Goal: Task Accomplishment & Management: Complete application form

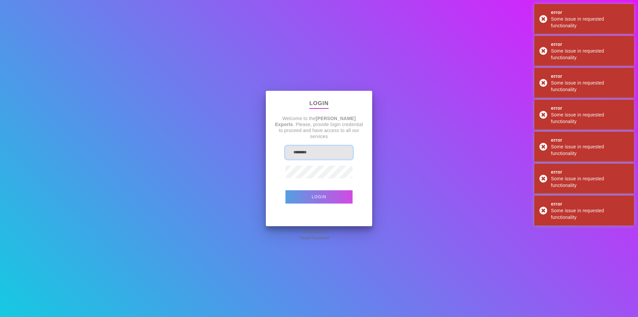
type input "**********"
click at [323, 201] on button "Login" at bounding box center [318, 196] width 67 height 13
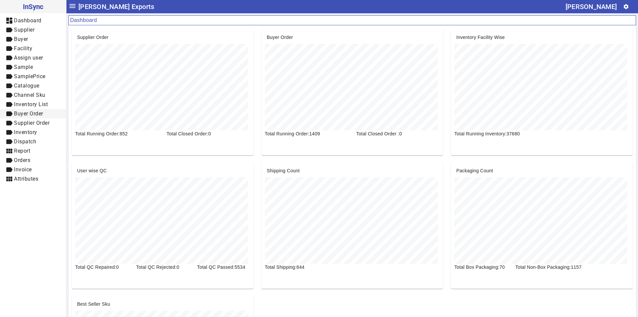
click at [29, 114] on span "Buyer Order" at bounding box center [28, 113] width 29 height 6
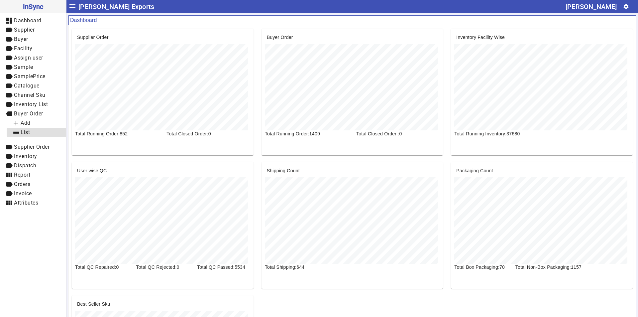
click at [33, 131] on span "list List" at bounding box center [36, 132] width 49 height 8
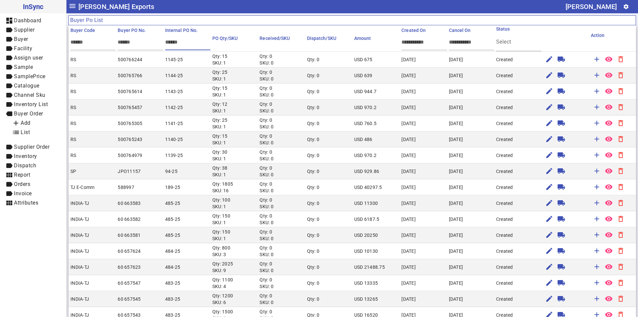
click at [176, 40] on input "text" at bounding box center [195, 42] width 60 height 6
type input "***"
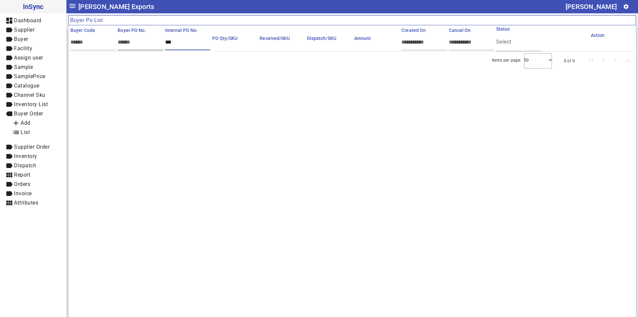
drag, startPoint x: 181, startPoint y: 44, endPoint x: 155, endPoint y: 41, distance: 26.1
click at [155, 41] on mat-header-row "Buyer Code Buyer PO No. Internal PO No. *** PO Qty/SKU Received/SKU Dispatch/SK…" at bounding box center [352, 38] width 568 height 26
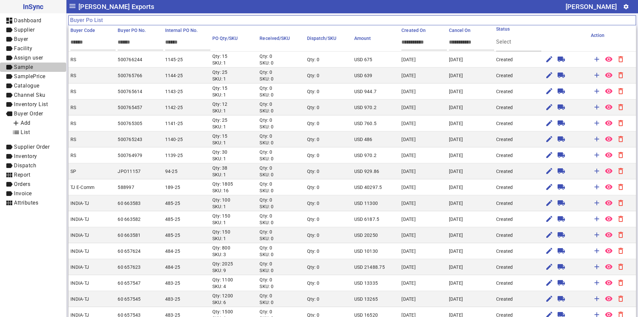
click at [32, 66] on span "Sample" at bounding box center [23, 67] width 19 height 6
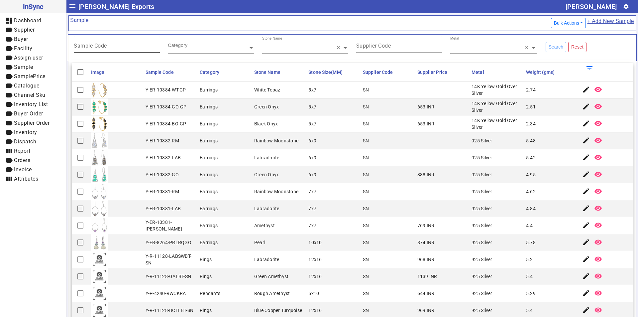
click at [114, 45] on input "Sample Code" at bounding box center [117, 47] width 86 height 6
paste input "********"
click at [87, 45] on input "********" at bounding box center [117, 47] width 86 height 6
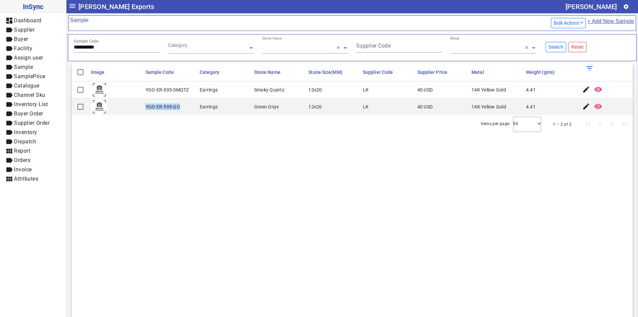
drag, startPoint x: 145, startPoint y: 106, endPoint x: 184, endPoint y: 107, distance: 38.6
click at [184, 107] on mat-cell "YGO-ER-595-GO" at bounding box center [171, 106] width 54 height 17
copy div "YGO-ER-595-GO"
drag, startPoint x: 146, startPoint y: 88, endPoint x: 188, endPoint y: 90, distance: 41.9
click at [188, 90] on div "YGO-ER-595-SMQTZ" at bounding box center [168, 89] width 44 height 7
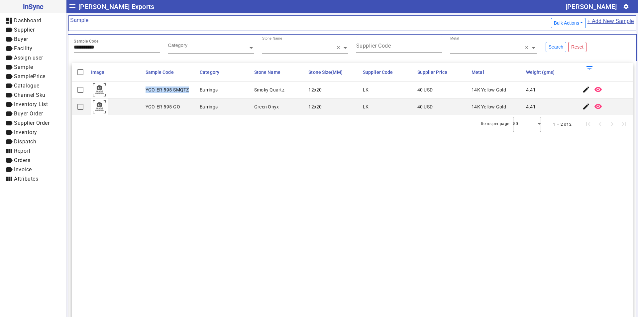
copy div "YGO-ER-595-SMQTZ"
drag, startPoint x: 115, startPoint y: 44, endPoint x: 70, endPoint y: 48, distance: 45.0
click at [70, 48] on div "**********" at bounding box center [117, 47] width 94 height 23
paste input "text"
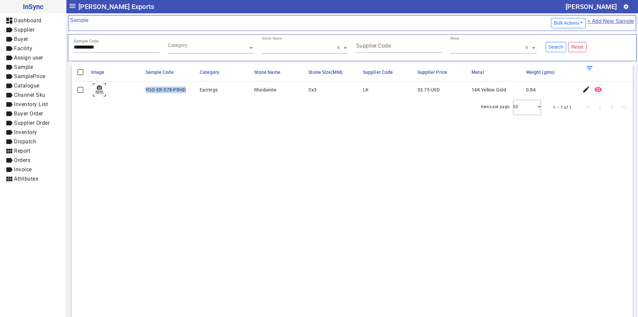
drag, startPoint x: 144, startPoint y: 89, endPoint x: 191, endPoint y: 93, distance: 47.7
click at [191, 93] on mat-cell "YGO-ER-578-PRHD" at bounding box center [171, 89] width 54 height 17
copy div "YGO-ER-578-PRHD"
drag, startPoint x: 123, startPoint y: 48, endPoint x: 20, endPoint y: 49, distance: 102.7
click at [20, 49] on mat-drawer-container "**********" at bounding box center [319, 158] width 638 height 317
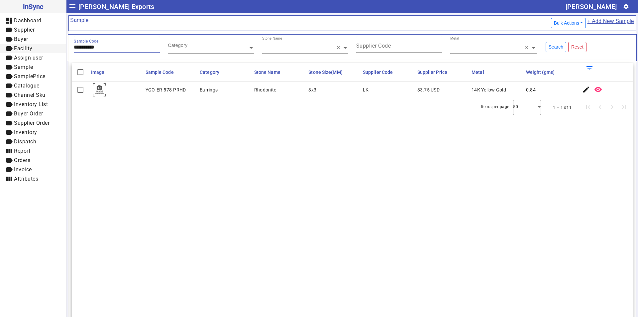
paste input "text"
drag, startPoint x: 146, startPoint y: 91, endPoint x: 198, endPoint y: 92, distance: 52.2
click at [198, 92] on mat-row "YGO-ER-601-PRL Earrings Pearl 8x8 LK 38 USD 14K Yellow Gold 3.15 edit remove_re…" at bounding box center [352, 89] width 561 height 17
copy div "YGO-ER-601-PRL"
drag, startPoint x: 112, startPoint y: 47, endPoint x: 49, endPoint y: 48, distance: 62.5
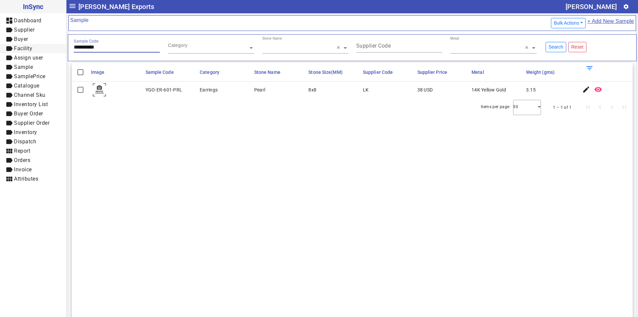
click at [49, 48] on mat-drawer-container "**********" at bounding box center [319, 158] width 638 height 317
paste input "text"
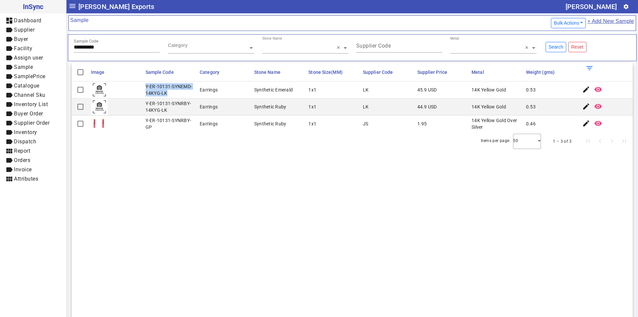
drag, startPoint x: 145, startPoint y: 86, endPoint x: 167, endPoint y: 95, distance: 24.6
click at [167, 95] on mat-cell "Y-ER-10131-SYNEMD-14KYG-LK" at bounding box center [171, 89] width 54 height 17
copy div "Y-ER-10131-SYNEMD-14KYG-LK"
drag, startPoint x: 167, startPoint y: 111, endPoint x: 146, endPoint y: 105, distance: 22.0
click at [146, 105] on div "Y-ER-10131-SYNRBY-14KYG-LK" at bounding box center [171, 106] width 51 height 13
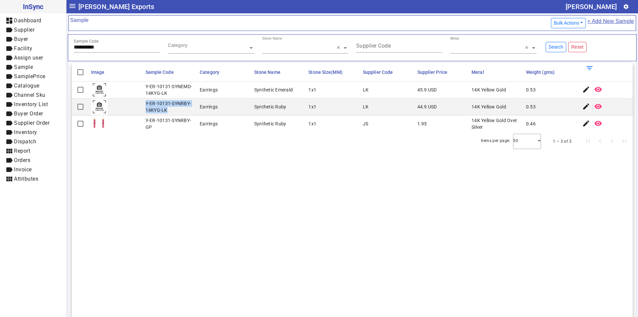
copy div "Y-ER-10131-SYNRBY-14KYG-LK"
drag, startPoint x: 111, startPoint y: 48, endPoint x: 32, endPoint y: 48, distance: 78.7
click at [32, 48] on mat-drawer-container "**********" at bounding box center [319, 158] width 638 height 317
paste input "text"
drag, startPoint x: 145, startPoint y: 123, endPoint x: 194, endPoint y: 123, distance: 48.8
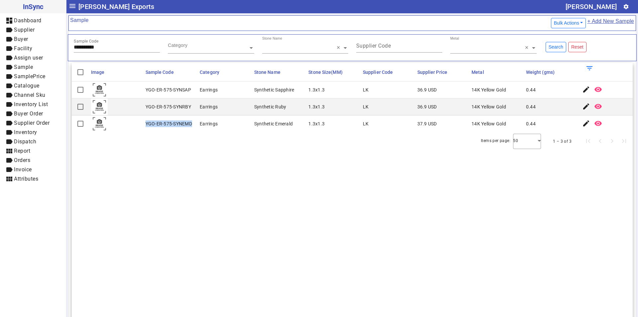
click at [194, 123] on mat-cell "YGO-ER-575-SYNEMD" at bounding box center [171, 123] width 54 height 17
copy div "YGO-ER-575-SYNEMD"
drag, startPoint x: 145, startPoint y: 105, endPoint x: 195, endPoint y: 108, distance: 50.2
click at [195, 108] on mat-cell "YGO-ER-575-SYNRBY" at bounding box center [171, 106] width 54 height 17
copy div "YGO-ER-575-SYNRBY"
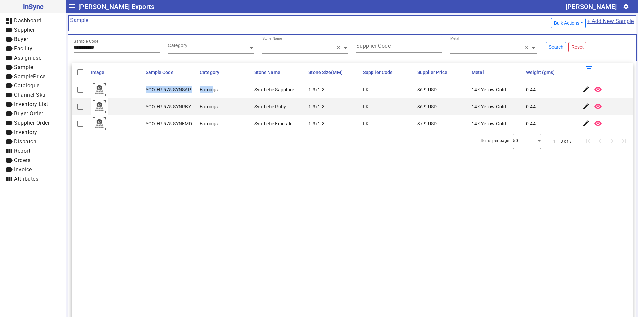
drag, startPoint x: 145, startPoint y: 88, endPoint x: 212, endPoint y: 91, distance: 66.9
click at [212, 91] on mat-row "YGO-ER-575-SYNSAP Earrings Synthetic Sapphire 1.3x1.3 LK 36.9 USD 14K Yellow Go…" at bounding box center [352, 89] width 561 height 17
click at [191, 90] on mat-cell "YGO-ER-575-SYNSAP" at bounding box center [171, 89] width 54 height 17
drag, startPoint x: 190, startPoint y: 89, endPoint x: 144, endPoint y: 89, distance: 45.9
click at [144, 89] on mat-cell "YGO-ER-575-SYNSAP" at bounding box center [171, 89] width 54 height 17
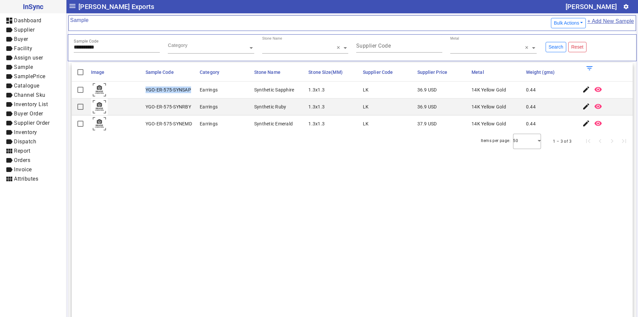
copy div "YGO-ER-575-SYNSAP"
drag, startPoint x: 115, startPoint y: 48, endPoint x: 70, endPoint y: 50, distance: 45.2
click at [56, 49] on mat-drawer-container "**********" at bounding box center [319, 158] width 638 height 317
paste input "text"
click at [86, 47] on input "*******" at bounding box center [117, 47] width 86 height 6
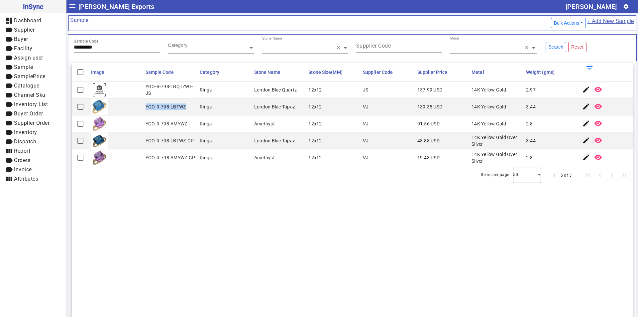
drag, startPoint x: 144, startPoint y: 105, endPoint x: 189, endPoint y: 110, distance: 45.8
click at [189, 110] on mat-cell "YGO-R-798-LBTWZ" at bounding box center [171, 106] width 54 height 17
copy div "YGO-R-798-LBTWZ"
click at [166, 111] on mat-cell "YGO-R-798-LBTWZ" at bounding box center [171, 106] width 54 height 17
drag, startPoint x: 145, startPoint y: 85, endPoint x: 155, endPoint y: 93, distance: 12.6
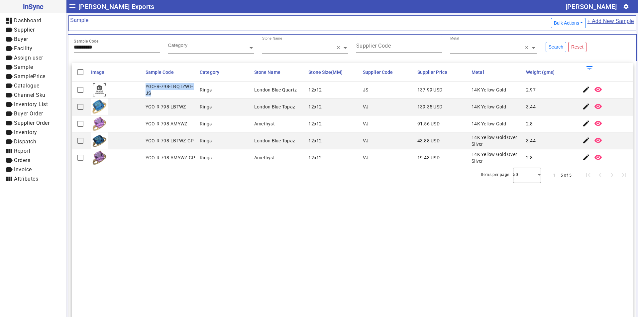
click at [155, 93] on mat-cell "YGO-R-798-LBQTZWT-JS" at bounding box center [171, 89] width 54 height 17
drag, startPoint x: 119, startPoint y: 47, endPoint x: 43, endPoint y: 49, distance: 76.4
click at [43, 49] on mat-drawer-container "InSync dashboard Dashboard label Supplier label Buyer label Facility label Assi…" at bounding box center [319, 158] width 638 height 317
paste input "text"
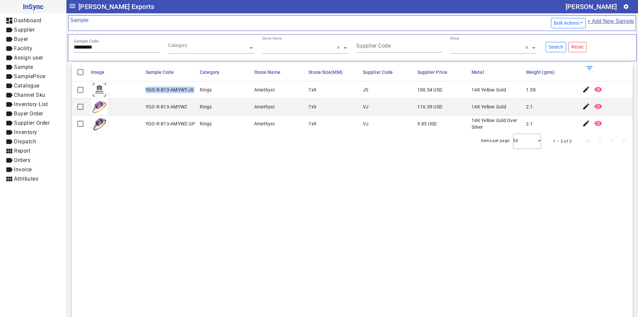
drag, startPoint x: 145, startPoint y: 89, endPoint x: 197, endPoint y: 88, distance: 52.5
click at [197, 88] on mat-row "YGO-R-813-AMYWT-JS Rings Amethyst 7x9 JS 100.54 USD 14K Yellow Gold 1.58 edit r…" at bounding box center [352, 89] width 561 height 17
drag, startPoint x: 108, startPoint y: 49, endPoint x: 54, endPoint y: 51, distance: 53.9
click at [54, 51] on mat-drawer-container "InSync dashboard Dashboard label Supplier label Buyer label Facility label Assi…" at bounding box center [319, 158] width 638 height 317
paste input "text"
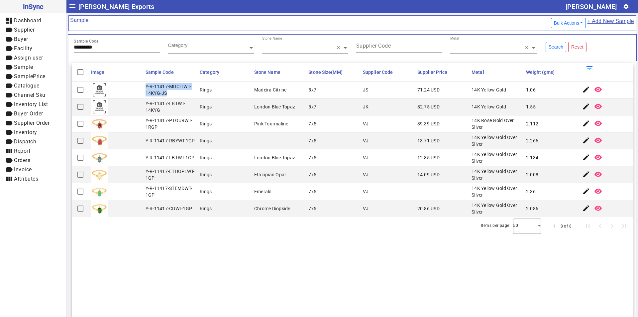
drag, startPoint x: 145, startPoint y: 85, endPoint x: 177, endPoint y: 93, distance: 33.5
click at [177, 93] on mat-cell "Y-R-11417-MDCITWT-14KYG-JS" at bounding box center [171, 89] width 54 height 17
drag, startPoint x: 107, startPoint y: 48, endPoint x: 27, endPoint y: 45, distance: 80.1
click at [27, 45] on mat-drawer-container "InSync dashboard Dashboard label Supplier label Buyer label Facility label Assi…" at bounding box center [319, 158] width 638 height 317
paste input "text"
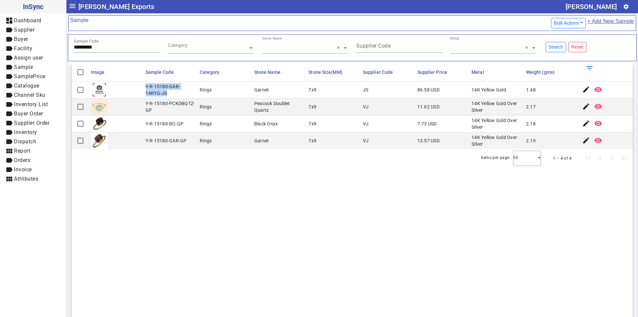
drag, startPoint x: 144, startPoint y: 86, endPoint x: 158, endPoint y: 95, distance: 17.0
click at [158, 95] on mat-cell "Y-R-15180-GAR-14KYG-JS" at bounding box center [171, 89] width 54 height 17
click at [120, 50] on div "Sample Code *********" at bounding box center [117, 44] width 86 height 16
drag, startPoint x: 114, startPoint y: 47, endPoint x: 36, endPoint y: 50, distance: 78.8
click at [29, 47] on mat-drawer-container "InSync dashboard Dashboard label Supplier label Buyer label Facility label Assi…" at bounding box center [319, 158] width 638 height 317
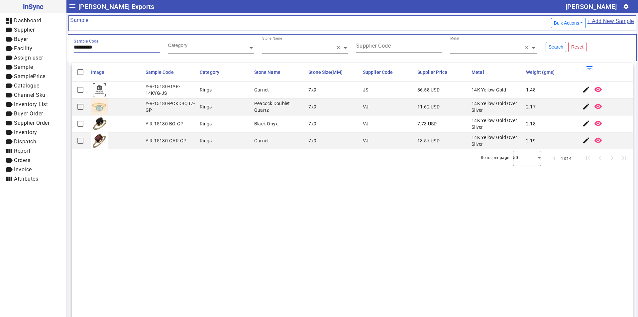
paste input "text"
click at [78, 46] on input "*******" at bounding box center [117, 47] width 86 height 6
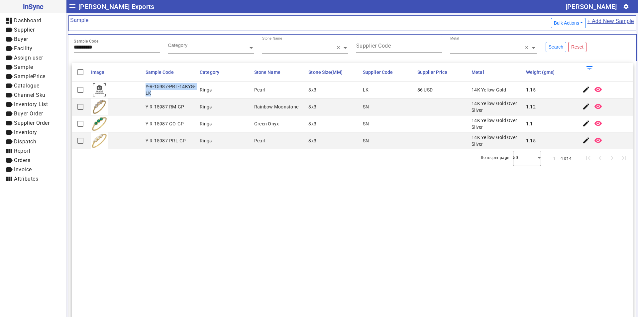
drag, startPoint x: 145, startPoint y: 85, endPoint x: 159, endPoint y: 97, distance: 18.6
click at [159, 97] on mat-cell "Y-R-15987-PRL-14KYG-LK" at bounding box center [171, 89] width 54 height 17
drag, startPoint x: 117, startPoint y: 47, endPoint x: 57, endPoint y: 48, distance: 60.5
click at [42, 46] on mat-drawer-container "InSync dashboard Dashboard label Supplier label Buyer label Facility label Assi…" at bounding box center [319, 158] width 638 height 317
paste input "text"
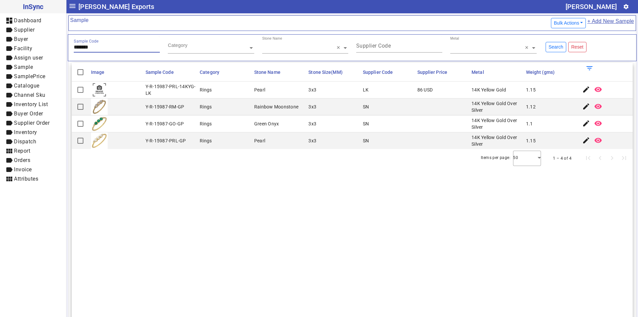
drag, startPoint x: 78, startPoint y: 46, endPoint x: 85, endPoint y: 52, distance: 8.9
click at [78, 46] on input "*******" at bounding box center [117, 47] width 86 height 6
click at [86, 45] on input "*******" at bounding box center [117, 47] width 86 height 6
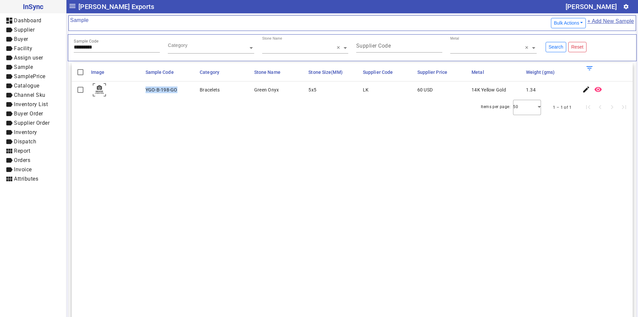
drag, startPoint x: 145, startPoint y: 87, endPoint x: 186, endPoint y: 91, distance: 41.4
click at [186, 91] on mat-cell "YGO-B-198-GO" at bounding box center [171, 89] width 54 height 17
drag, startPoint x: 115, startPoint y: 46, endPoint x: 55, endPoint y: 48, distance: 59.8
click at [55, 48] on mat-drawer-container "InSync dashboard Dashboard label Supplier label Buyer label Facility label Assi…" at bounding box center [319, 158] width 638 height 317
paste input "text"
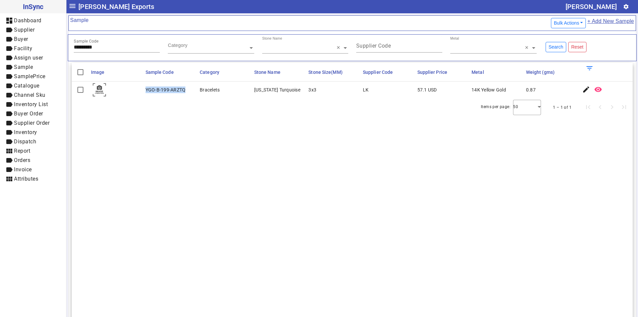
drag, startPoint x: 145, startPoint y: 88, endPoint x: 189, endPoint y: 90, distance: 44.6
click at [189, 90] on mat-cell "YGO-B-199-ARZTQ" at bounding box center [171, 89] width 54 height 17
drag, startPoint x: 105, startPoint y: 46, endPoint x: 51, endPoint y: 45, distance: 54.8
click at [51, 45] on mat-drawer-container "InSync dashboard Dashboard label Supplier label Buyer label Facility label Assi…" at bounding box center [319, 158] width 638 height 317
paste input "text"
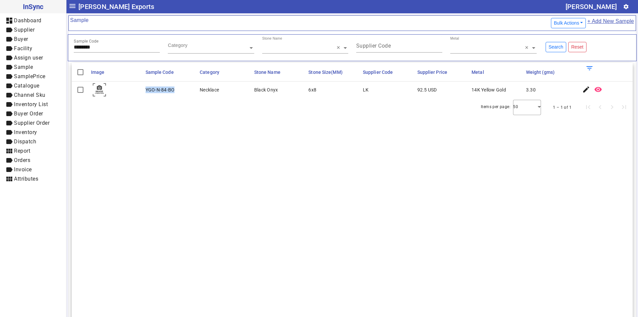
drag, startPoint x: 144, startPoint y: 89, endPoint x: 173, endPoint y: 93, distance: 29.2
click at [173, 93] on mat-cell "YGO-N-84-BO" at bounding box center [171, 89] width 54 height 17
drag, startPoint x: 113, startPoint y: 47, endPoint x: 32, endPoint y: 47, distance: 80.4
click at [32, 47] on mat-drawer-container "InSync dashboard Dashboard label Supplier label Buyer label Facility label Assi…" at bounding box center [319, 158] width 638 height 317
paste input "text"
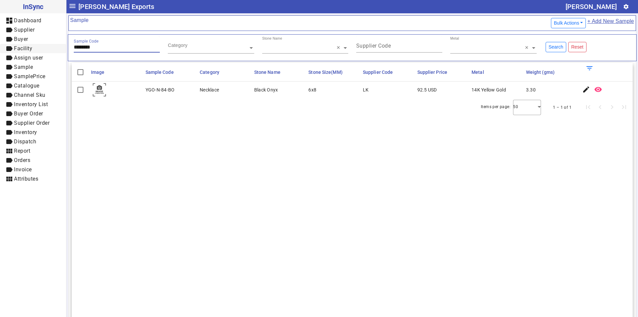
type input "********"
drag, startPoint x: 143, startPoint y: 90, endPoint x: 186, endPoint y: 92, distance: 42.6
click at [186, 92] on mat-cell "YGO-N-86-PRL" at bounding box center [171, 89] width 54 height 17
click at [33, 110] on span "Buyer Order" at bounding box center [28, 113] width 29 height 6
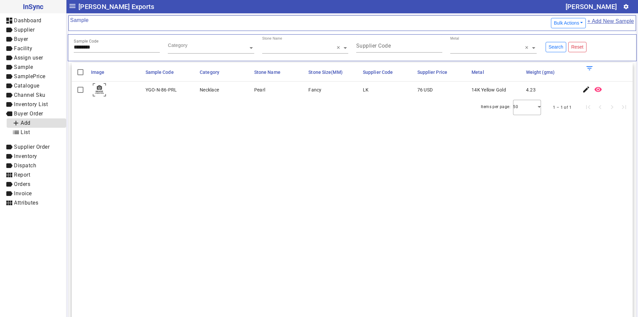
click at [27, 122] on span "Add" at bounding box center [26, 123] width 10 height 6
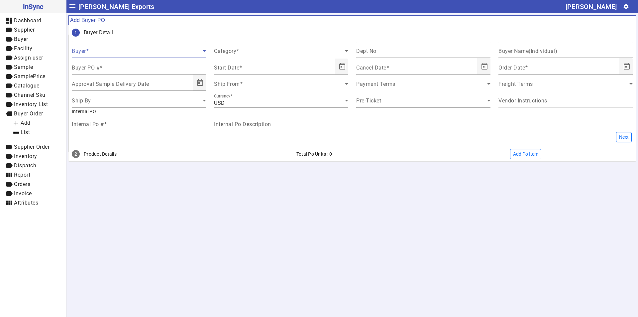
click at [142, 51] on span at bounding box center [137, 54] width 131 height 8
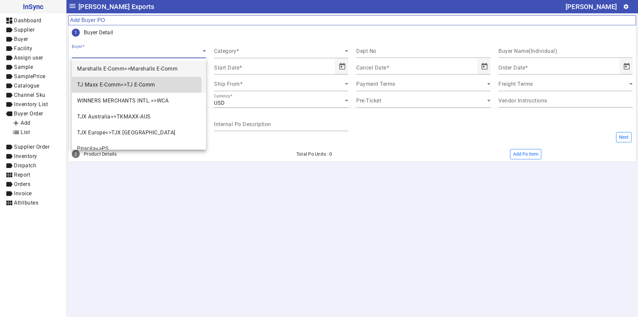
click at [136, 86] on span "TJ Maxx E-Comm=>TJ E-Comm" at bounding box center [116, 85] width 78 height 8
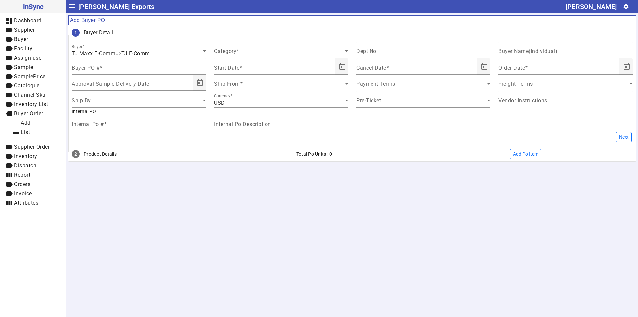
click at [246, 194] on mat-drawer-content "menu [PERSON_NAME] Exports [PERSON_NAME] settings Add Buyer PO 1 Buyer Detail B…" at bounding box center [351, 158] width 571 height 317
click at [254, 54] on span at bounding box center [279, 54] width 131 height 8
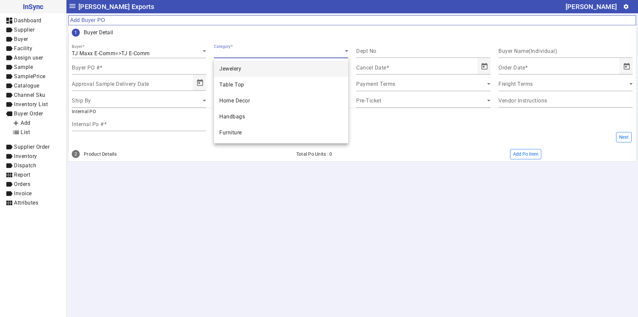
click at [245, 69] on mat-option "Jewelery" at bounding box center [281, 69] width 134 height 16
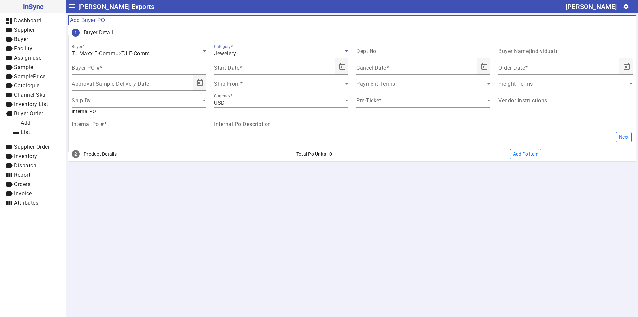
click at [383, 52] on input "Dept No" at bounding box center [423, 53] width 134 height 6
type input "***"
paste input "**********"
type input "**********"
click at [94, 68] on mat-label "Buyer PO #" at bounding box center [86, 67] width 28 height 6
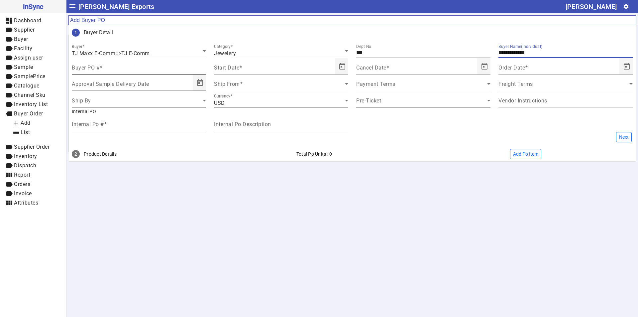
click at [94, 68] on input "Buyer PO #" at bounding box center [139, 69] width 134 height 6
paste input "********"
type input "********"
click at [339, 68] on span "Open calendar" at bounding box center [342, 66] width 16 height 16
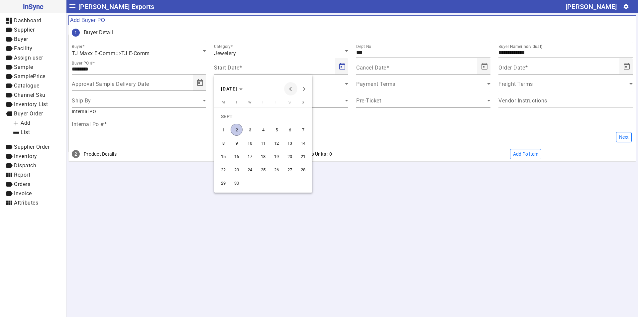
click at [289, 90] on span "Previous month" at bounding box center [290, 88] width 13 height 13
click at [272, 131] on span "4" at bounding box center [276, 130] width 12 height 12
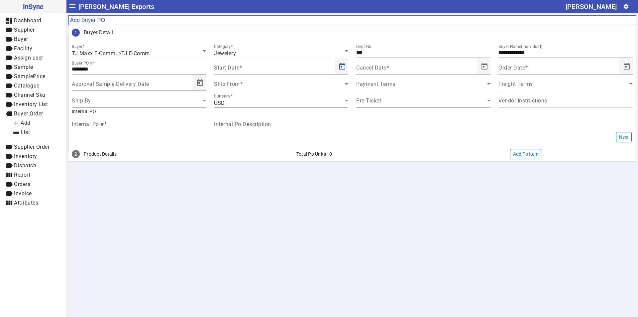
type input "**********"
click at [480, 66] on span "Open calendar" at bounding box center [484, 66] width 16 height 16
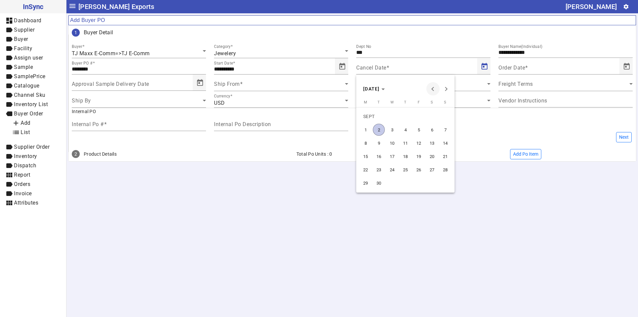
click at [428, 93] on span "Previous month" at bounding box center [432, 88] width 13 height 13
click at [428, 92] on span "Previous month" at bounding box center [432, 88] width 13 height 13
click at [405, 144] on span "10" at bounding box center [405, 143] width 12 height 12
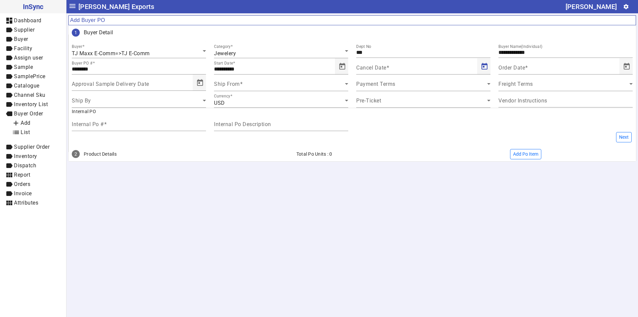
type input "**********"
click at [625, 66] on span "Open calendar" at bounding box center [627, 66] width 16 height 16
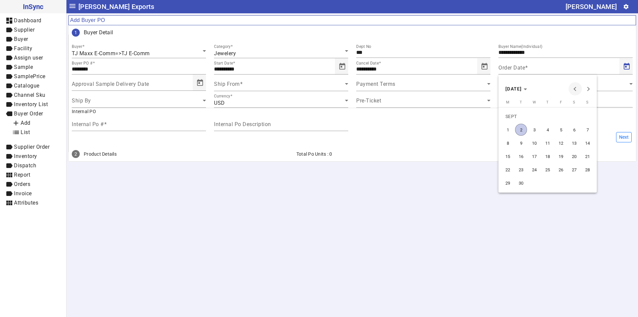
click at [573, 90] on span "Previous month" at bounding box center [574, 88] width 13 height 13
click at [571, 88] on span "Previous month" at bounding box center [574, 88] width 13 height 13
click at [533, 171] on span "28" at bounding box center [534, 169] width 12 height 12
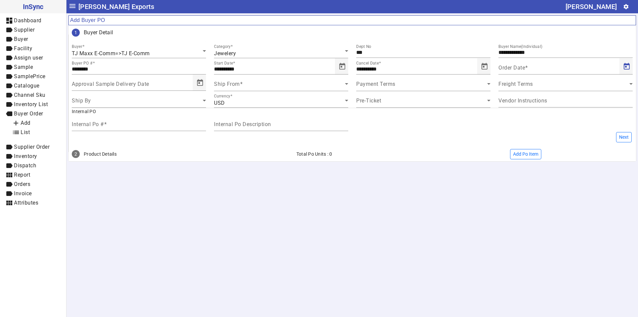
type input "**********"
click at [227, 84] on span at bounding box center [279, 86] width 131 height 8
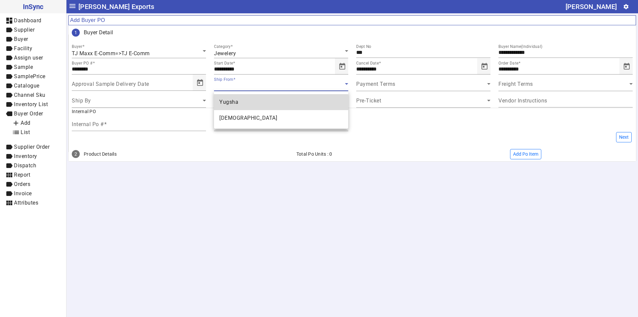
click at [233, 104] on span "Yugsha" at bounding box center [228, 102] width 19 height 8
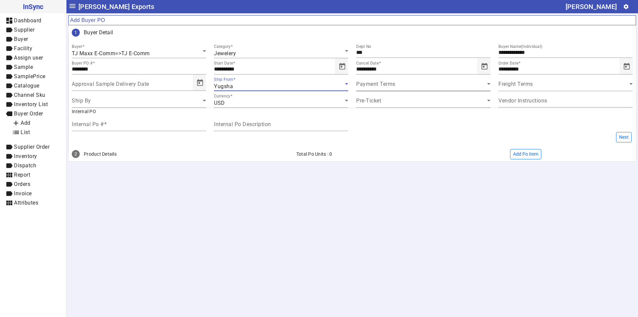
click at [386, 86] on span at bounding box center [421, 86] width 131 height 8
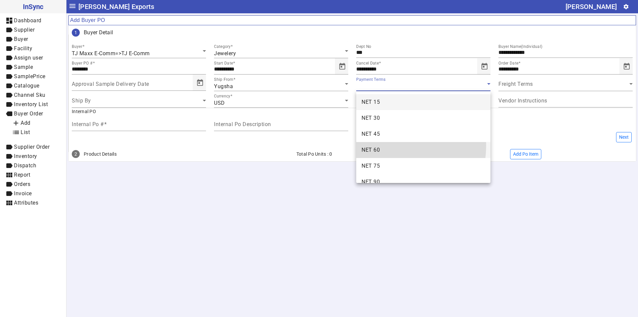
click at [381, 145] on mat-option "NET 60" at bounding box center [423, 150] width 134 height 16
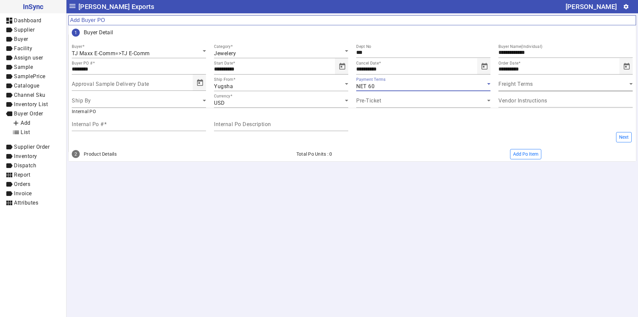
click at [523, 86] on span at bounding box center [563, 86] width 131 height 8
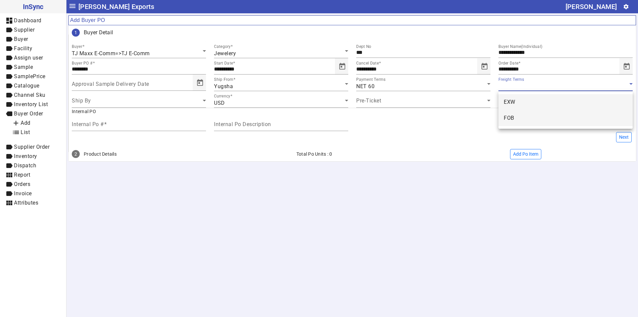
click at [524, 120] on mat-option "FOB" at bounding box center [565, 118] width 134 height 16
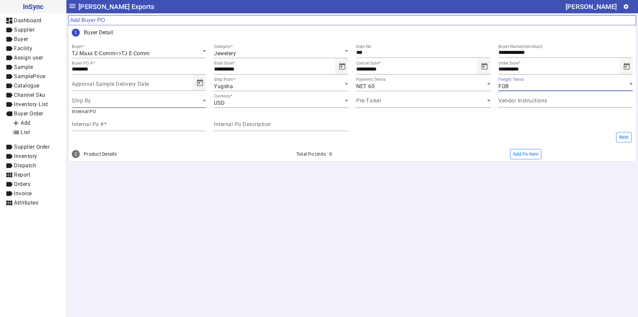
click at [112, 102] on span at bounding box center [137, 103] width 131 height 8
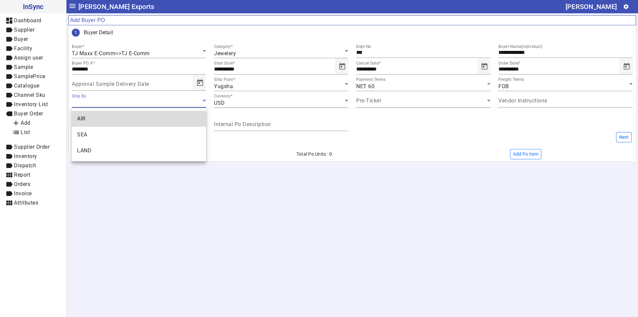
click at [94, 116] on mat-option "AIR" at bounding box center [139, 119] width 134 height 16
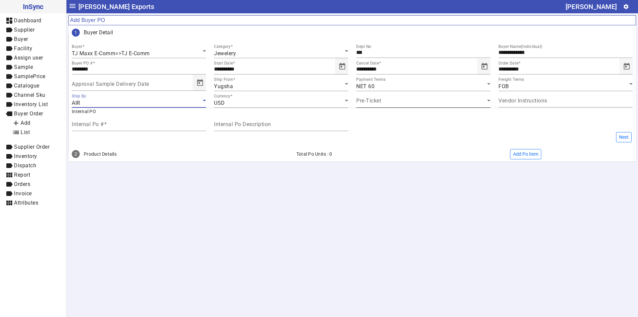
click at [385, 102] on span at bounding box center [421, 103] width 131 height 8
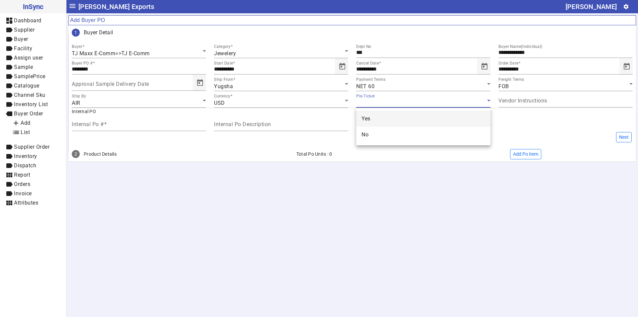
click at [378, 116] on mat-option "Yes" at bounding box center [423, 119] width 134 height 16
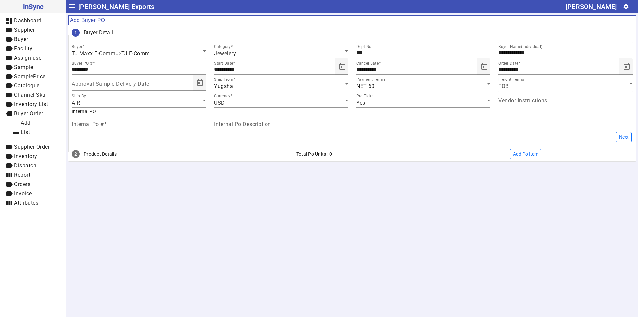
click at [520, 100] on mat-label "Vendor Instructions" at bounding box center [522, 100] width 49 height 6
click at [520, 100] on input "Vendor Instructions" at bounding box center [565, 102] width 134 height 6
paste input "**********"
drag, startPoint x: 573, startPoint y: 102, endPoint x: 638, endPoint y: 103, distance: 64.1
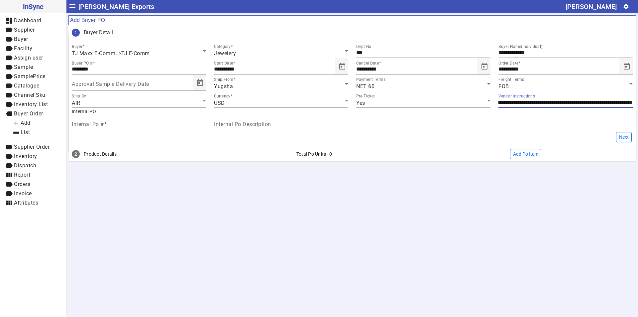
click at [638, 103] on div "**********" at bounding box center [351, 88] width 571 height 150
click at [625, 101] on input "**********" at bounding box center [565, 102] width 134 height 6
paste input "**********"
type input "**********"
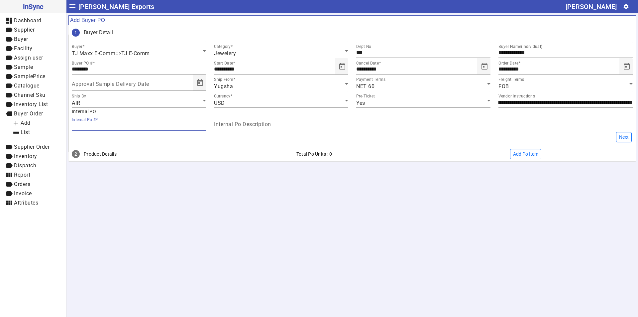
click at [130, 125] on input "Internal Po #" at bounding box center [139, 126] width 134 height 6
click at [234, 123] on mat-label "Internal Po Description" at bounding box center [242, 124] width 57 height 6
click at [234, 123] on input "Internal Po Description" at bounding box center [281, 126] width 134 height 6
paste input "**********"
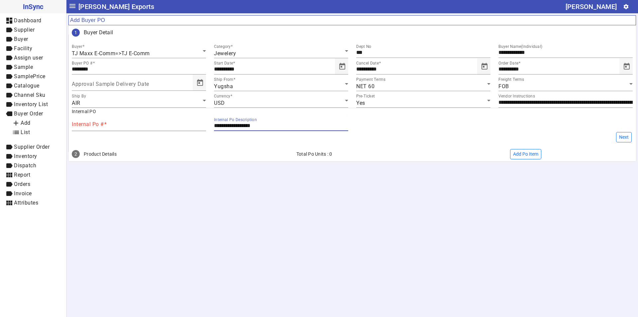
type input "**********"
click at [154, 125] on input "Internal Po #" at bounding box center [139, 126] width 134 height 6
type input "******"
click at [621, 137] on button "Next" at bounding box center [624, 137] width 16 height 10
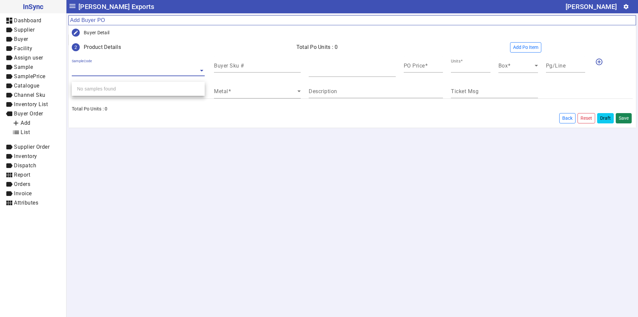
click at [103, 63] on div "SampleCode" at bounding box center [135, 63] width 127 height 8
